Goal: Transaction & Acquisition: Obtain resource

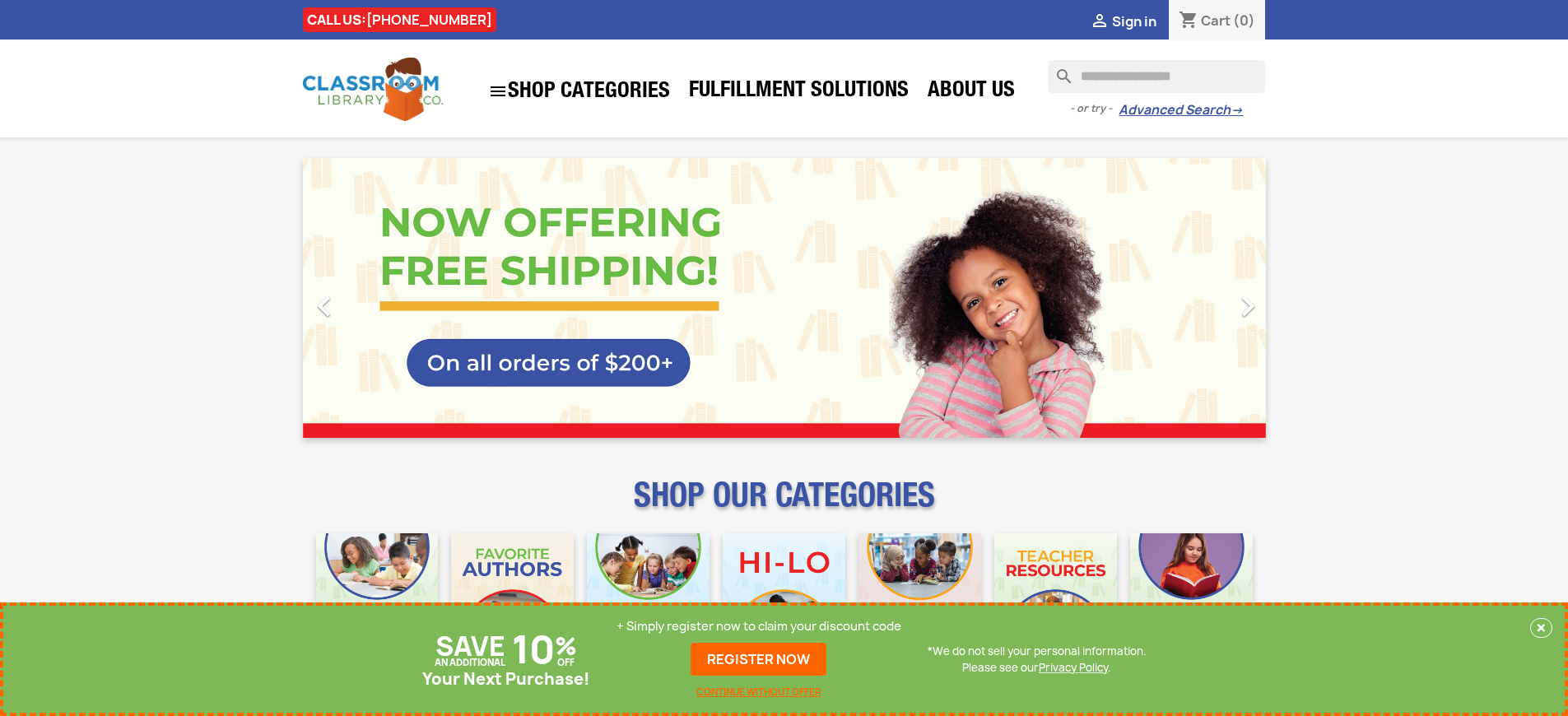
click at [758, 626] on p "+ Simply register now to claim your discount code" at bounding box center [758, 625] width 284 height 16
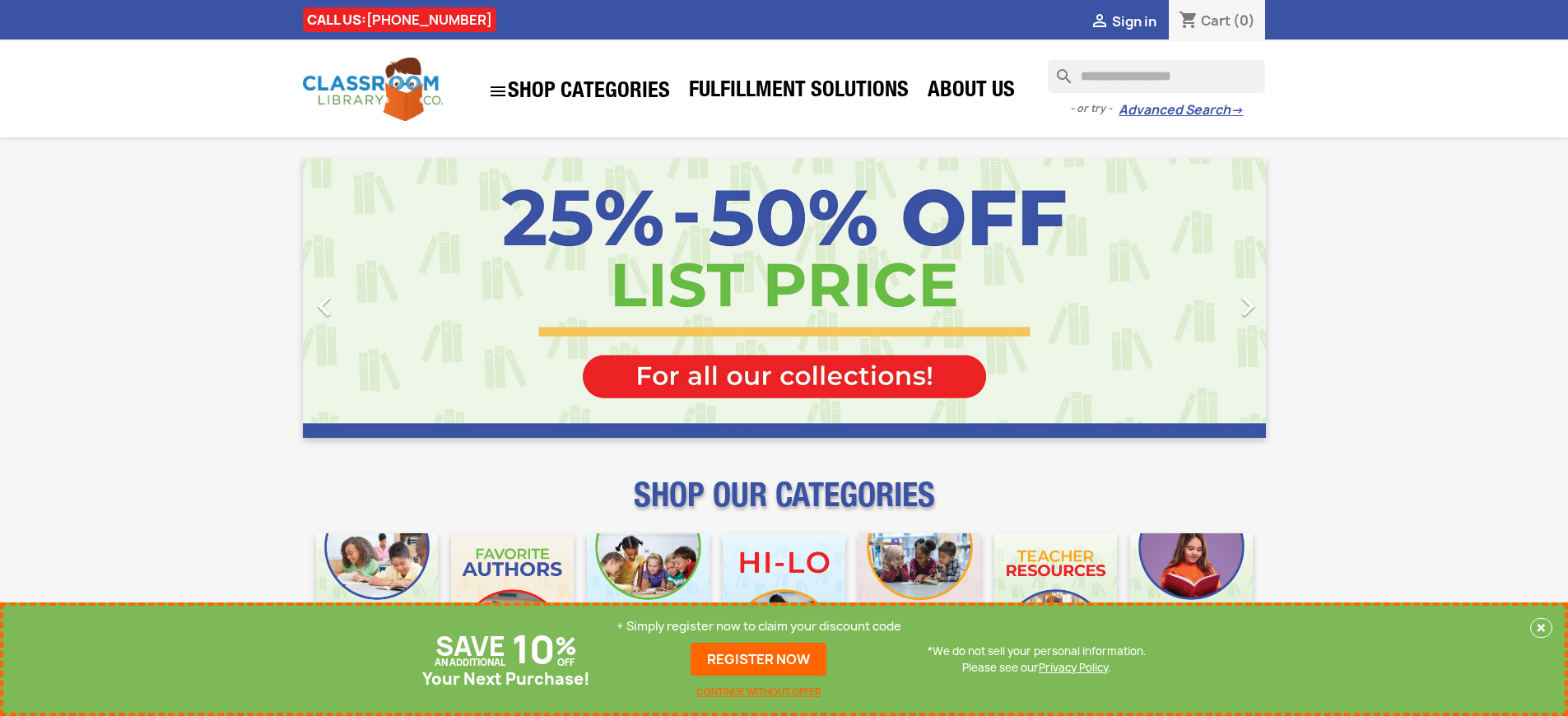
click at [758, 626] on p "+ Simply register now to claim your discount code" at bounding box center [758, 625] width 284 height 16
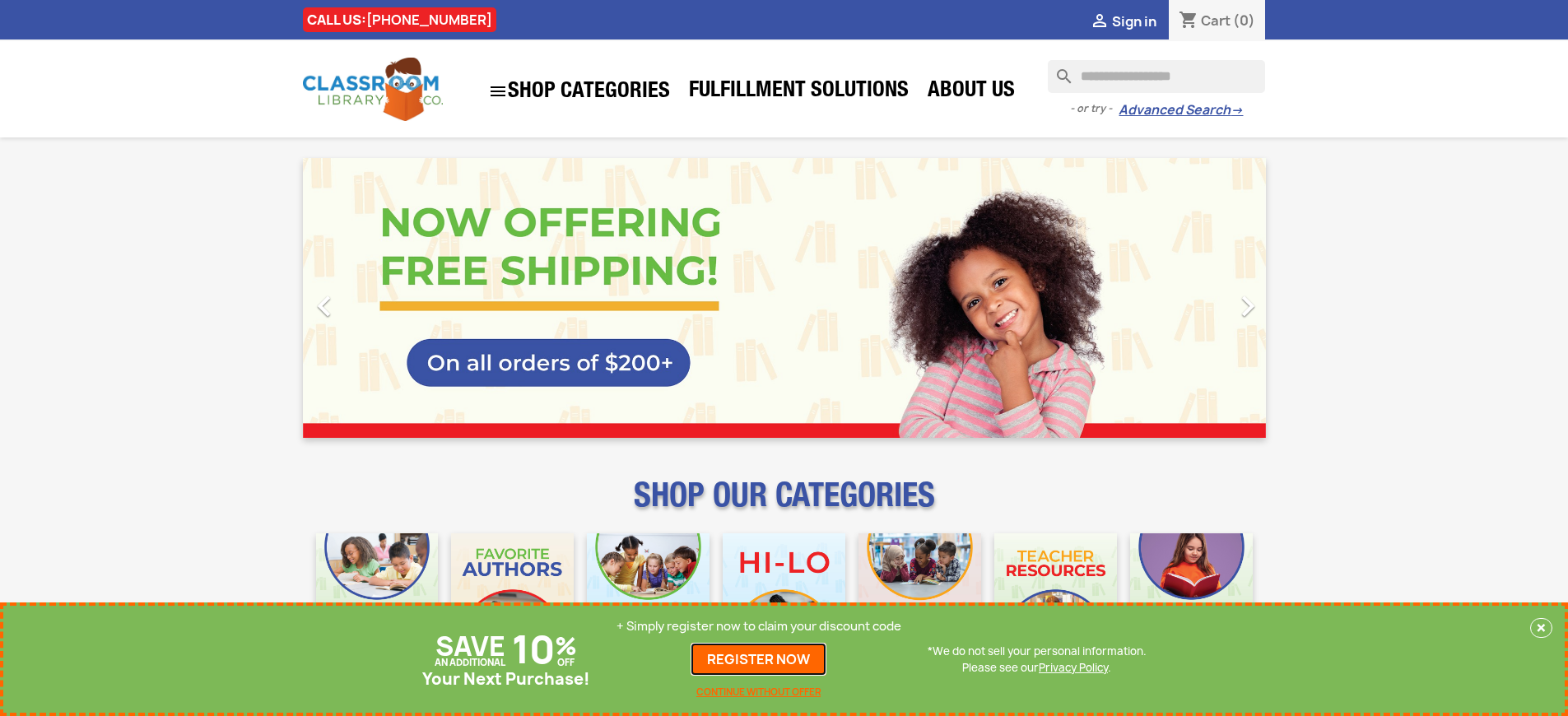
click at [758, 659] on link "REGISTER NOW" at bounding box center [758, 658] width 136 height 33
click at [758, 626] on p "+ Simply register now to claim your discount code" at bounding box center [758, 625] width 284 height 16
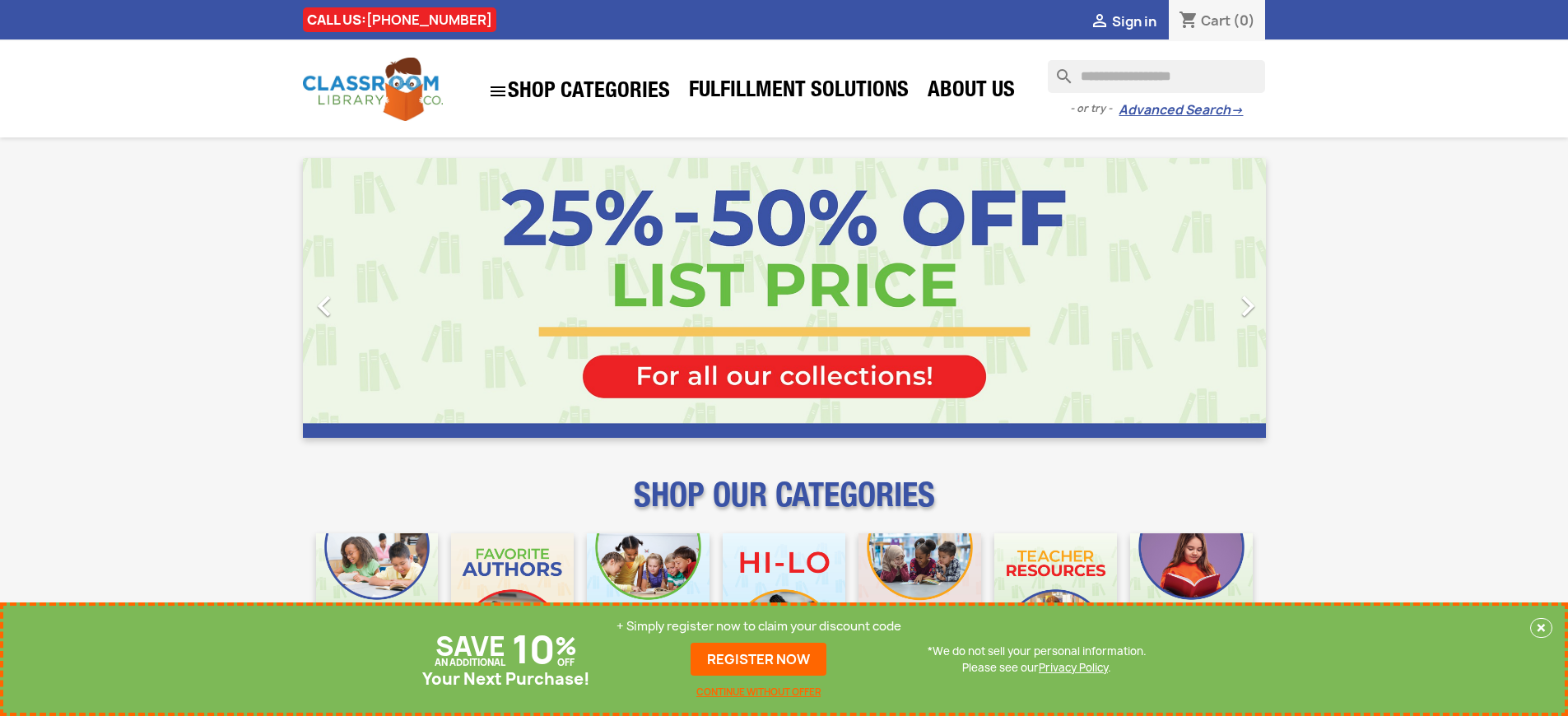
click at [758, 626] on p "+ Simply register now to claim your discount code" at bounding box center [758, 625] width 284 height 16
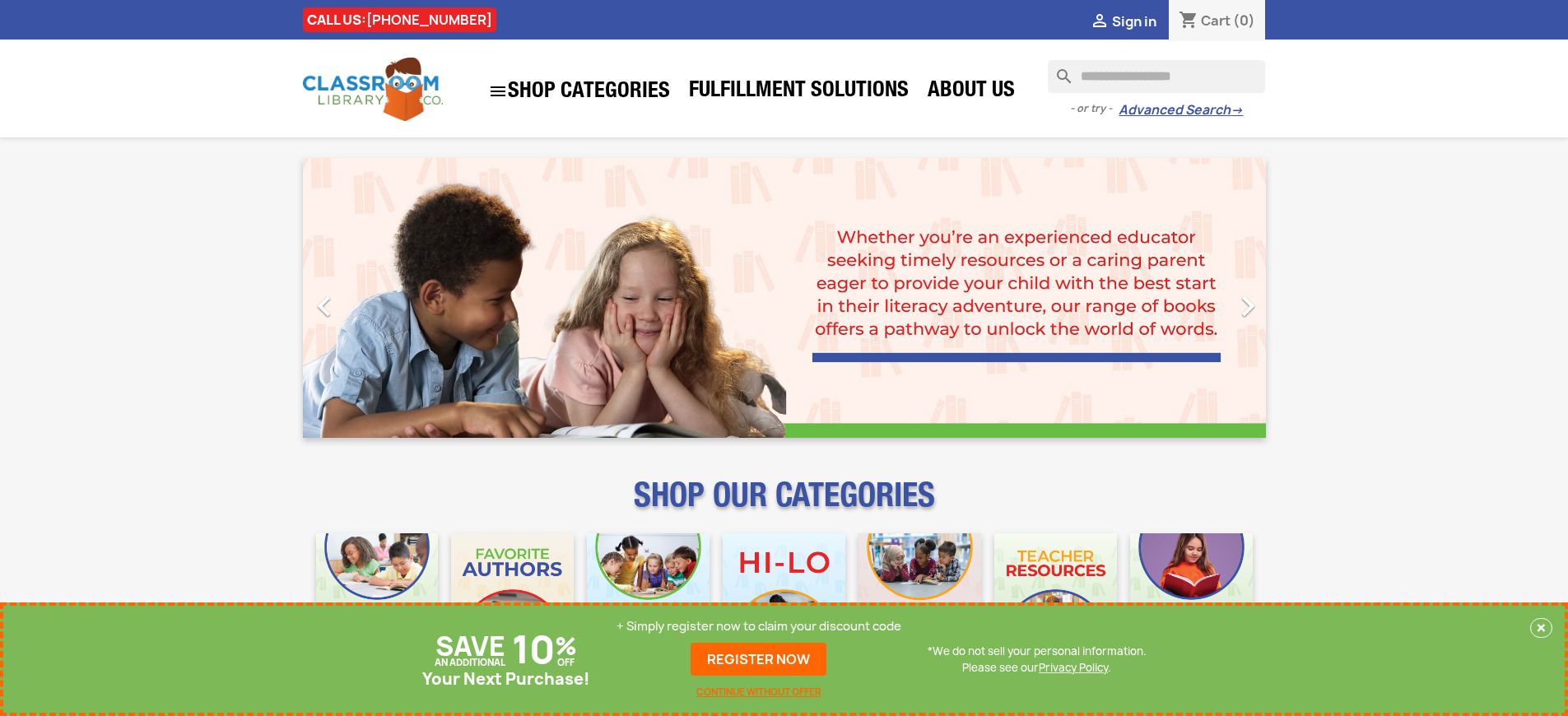
click at [758, 626] on p "+ Simply register now to claim your discount code" at bounding box center [758, 625] width 284 height 16
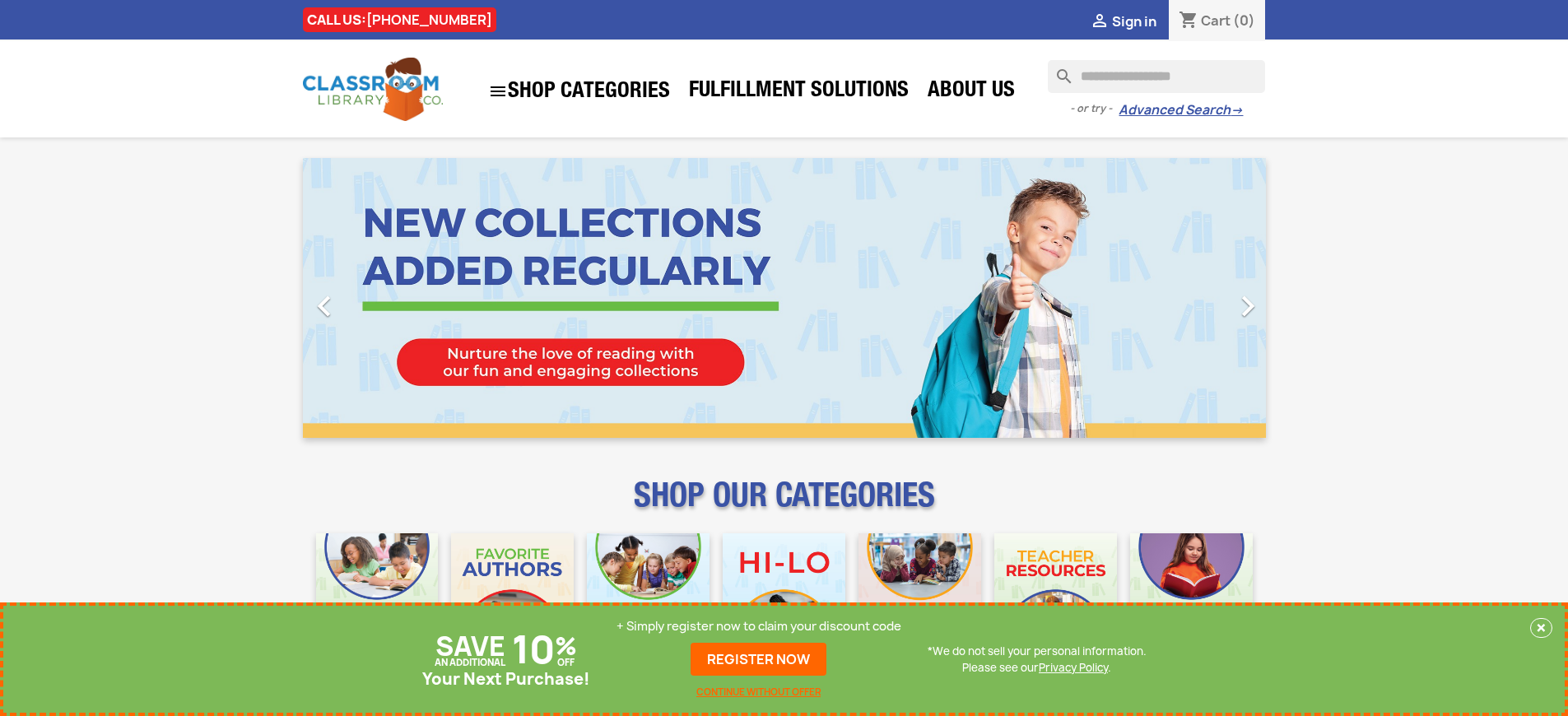
click at [758, 626] on p "+ Simply register now to claim your discount code" at bounding box center [758, 625] width 284 height 16
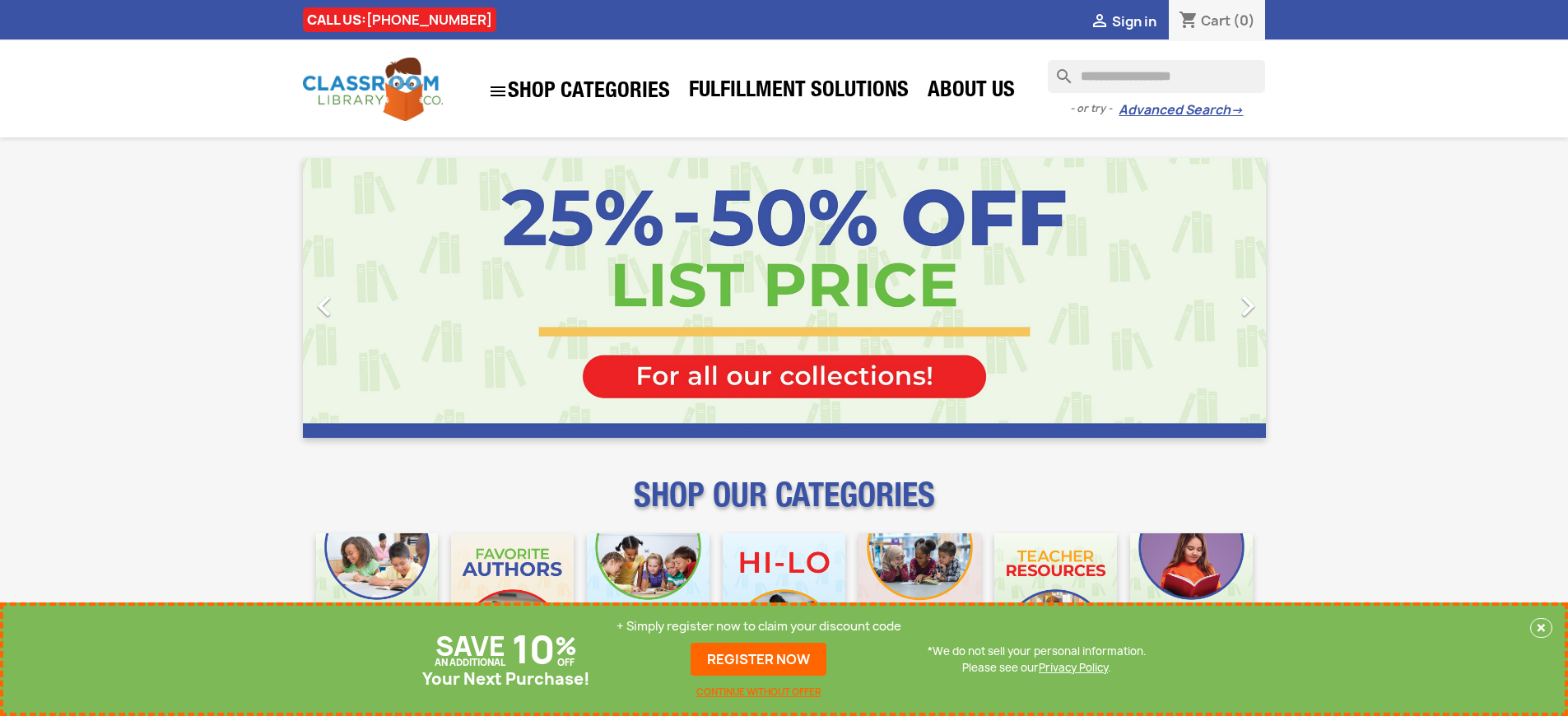
click at [758, 626] on p "+ Simply register now to claim your discount code" at bounding box center [758, 625] width 284 height 16
click at [758, 659] on link "REGISTER NOW" at bounding box center [758, 658] width 136 height 33
